Goal: Check status: Check status

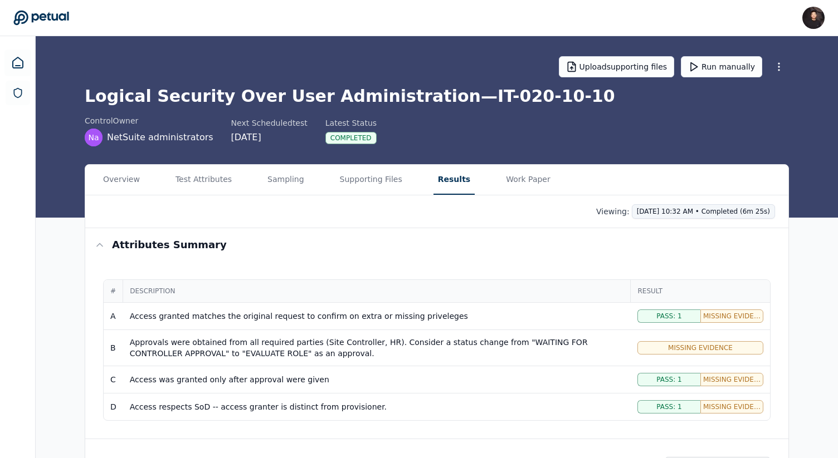
click at [705, 212] on html "[PERSON_NAME] [PERSON_NAME][EMAIL_ADDRESS] Sign out Upload supporting files Run…" at bounding box center [419, 300] width 838 height 601
drag, startPoint x: 609, startPoint y: 212, endPoint x: 635, endPoint y: 213, distance: 26.2
click at [635, 213] on html "James Lee james@petual.ai Sign out Upload supporting files Run manually Logical…" at bounding box center [419, 300] width 838 height 601
drag, startPoint x: 640, startPoint y: 213, endPoint x: 610, endPoint y: 213, distance: 30.1
click at [610, 213] on div "Viewing: Today 10:32 AM • Completed (6m 25s)" at bounding box center [685, 211] width 179 height 14
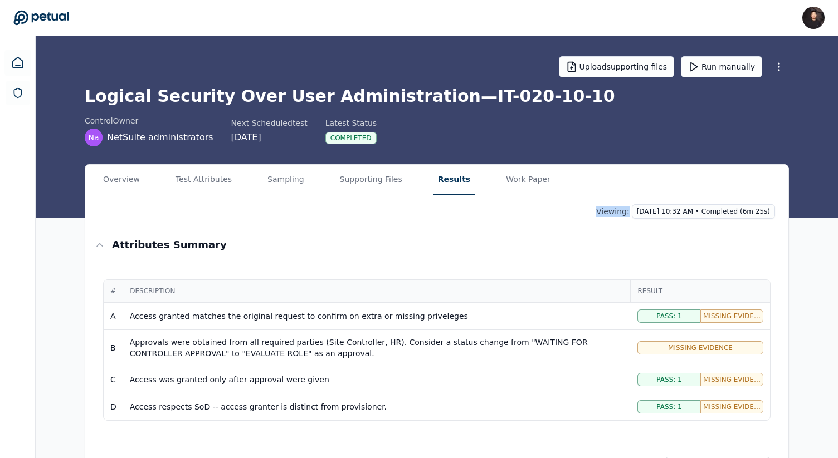
copy p "Viewing:"
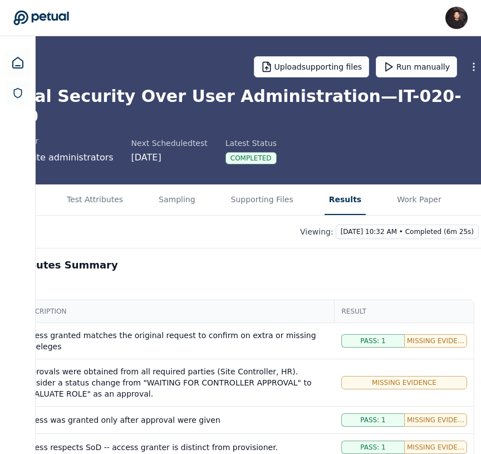
scroll to position [0, 80]
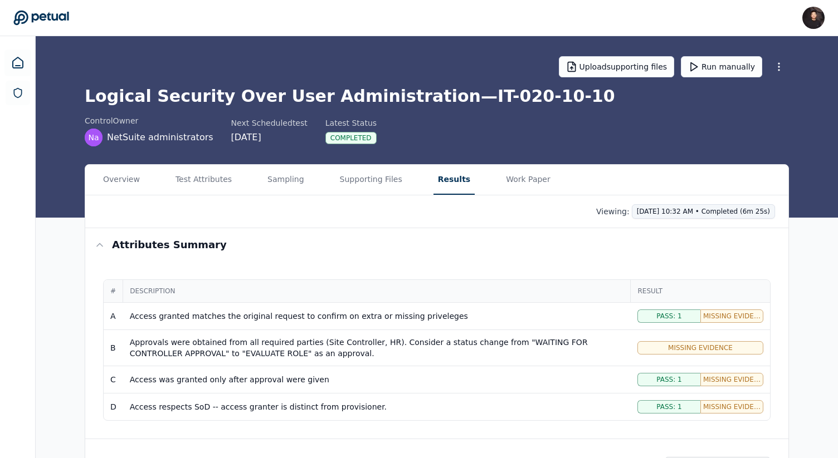
click at [481, 208] on html "James Lee james@petual.ai Sign out Upload supporting files Run manually Logical…" at bounding box center [419, 300] width 838 height 601
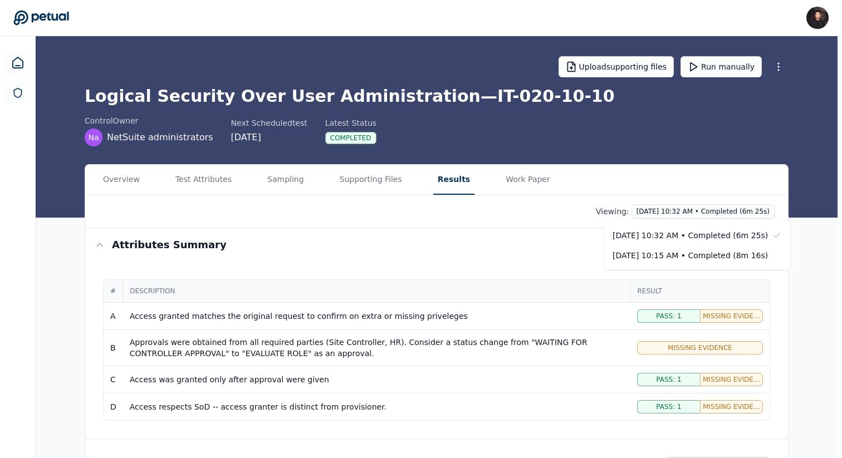
click at [481, 164] on html "James Lee james@petual.ai Sign out Upload supporting files Run manually Logical…" at bounding box center [421, 300] width 842 height 601
